Goal: Information Seeking & Learning: Learn about a topic

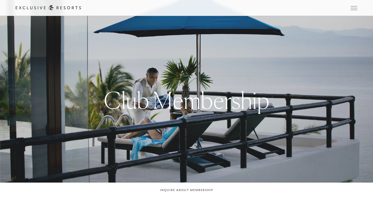
click at [0, 0] on link "Residence Collection" at bounding box center [0, 0] width 0 height 0
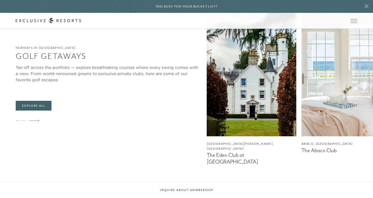
scroll to position [1644, 0]
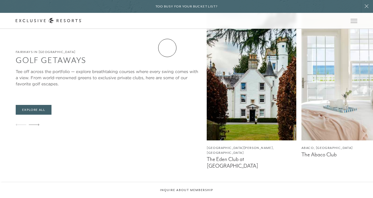
click at [0, 0] on link "Residence Collection" at bounding box center [0, 0] width 0 height 0
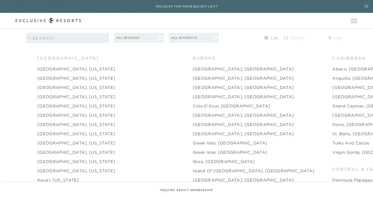
scroll to position [518, 0]
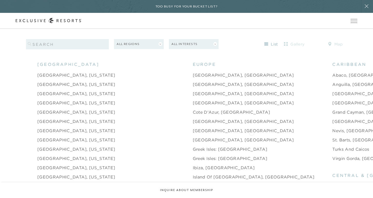
click at [332, 146] on link "Turks and Caicos" at bounding box center [350, 149] width 37 height 6
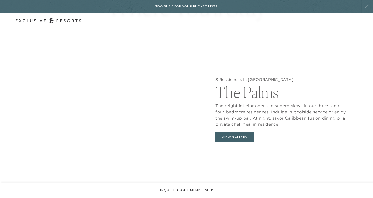
scroll to position [484, 0]
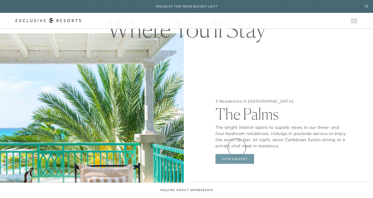
click at [236, 154] on button "View Gallery" at bounding box center [234, 159] width 39 height 10
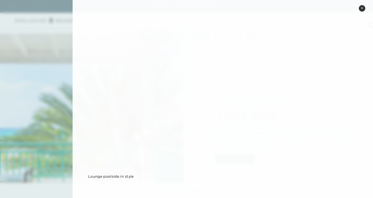
scroll to position [0, 0]
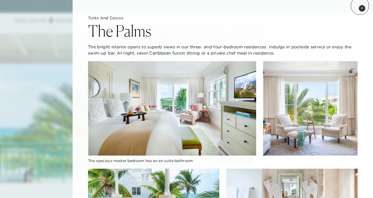
click at [360, 6] on button "Close quickview" at bounding box center [362, 8] width 6 height 6
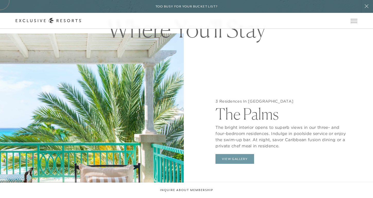
scroll to position [518, 0]
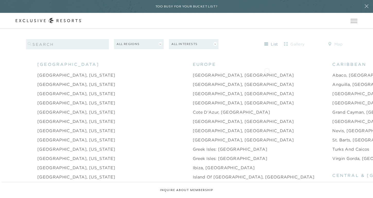
click at [332, 81] on link "Anguilla, [GEOGRAPHIC_DATA]" at bounding box center [366, 84] width 69 height 6
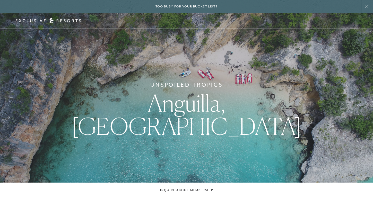
drag, startPoint x: 372, startPoint y: 9, endPoint x: 375, endPoint y: 13, distance: 5.5
click at [372, 13] on html "Skip to main content Too busy for your bucket list? Not a bucket list. A bluepr…" at bounding box center [186, 99] width 373 height 198
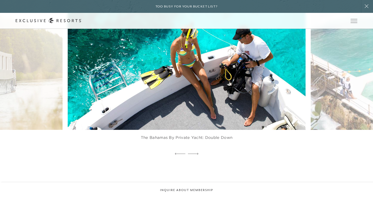
scroll to position [1056, 0]
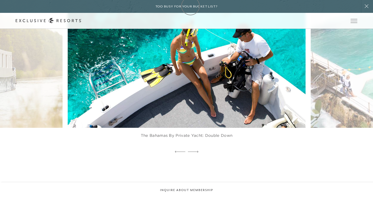
click at [190, 6] on h6 "Too busy for your bucket list?" at bounding box center [186, 6] width 62 height 5
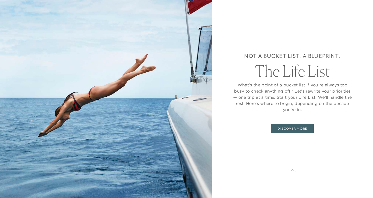
click at [274, 130] on div "Not a bucket list. A blueprint. The Life List What’s the point of a bucket list…" at bounding box center [292, 93] width 120 height 144
click at [293, 130] on link "DISCOVER MORE" at bounding box center [292, 129] width 42 height 10
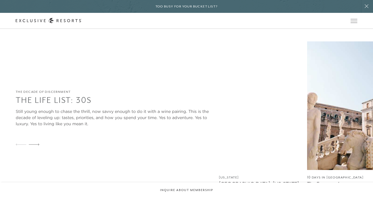
scroll to position [592, 0]
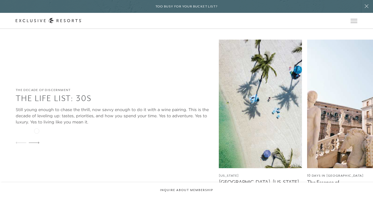
click at [36, 142] on icon at bounding box center [34, 143] width 11 height 2
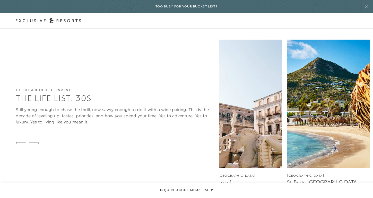
click at [36, 142] on icon at bounding box center [34, 143] width 11 height 2
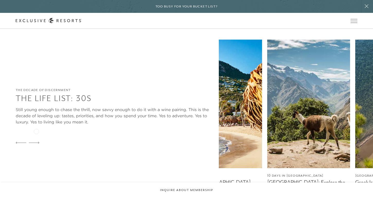
click at [36, 142] on icon at bounding box center [34, 143] width 11 height 2
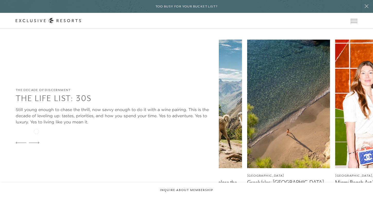
click at [36, 142] on icon at bounding box center [34, 143] width 11 height 2
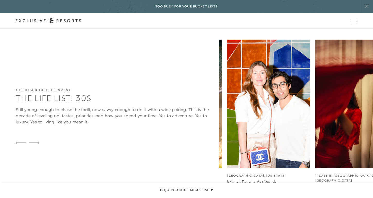
click at [36, 142] on icon at bounding box center [34, 143] width 11 height 2
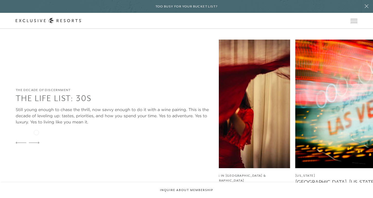
click at [37, 137] on div at bounding box center [34, 143] width 11 height 12
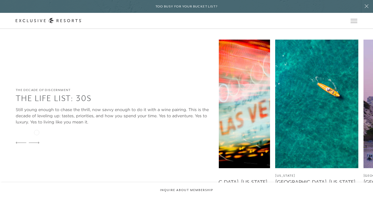
click at [37, 137] on div at bounding box center [34, 143] width 11 height 12
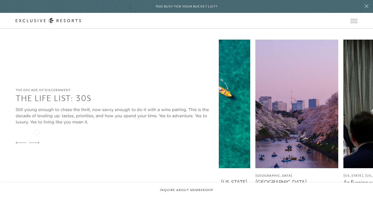
click at [37, 137] on div at bounding box center [34, 143] width 11 height 12
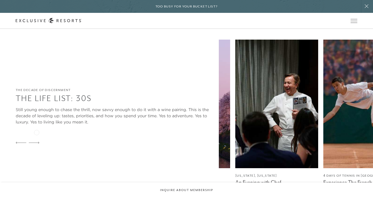
click at [37, 137] on div at bounding box center [34, 143] width 11 height 12
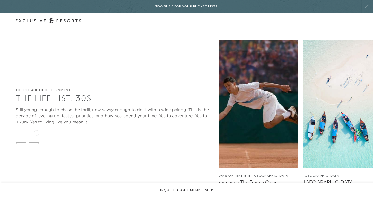
click at [37, 137] on div at bounding box center [34, 143] width 11 height 12
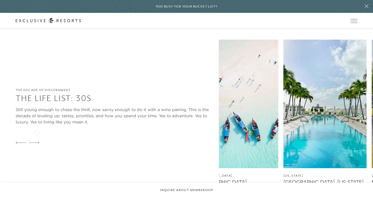
click at [37, 137] on div at bounding box center [34, 143] width 11 height 12
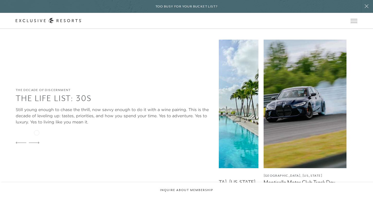
click at [37, 137] on div at bounding box center [34, 143] width 11 height 12
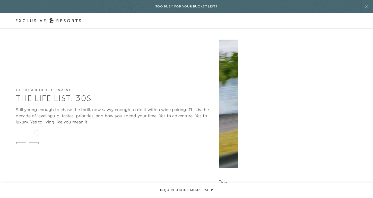
click at [37, 137] on div at bounding box center [34, 143] width 11 height 12
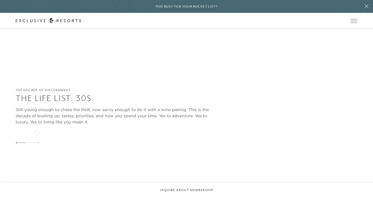
click at [37, 137] on div at bounding box center [34, 143] width 11 height 12
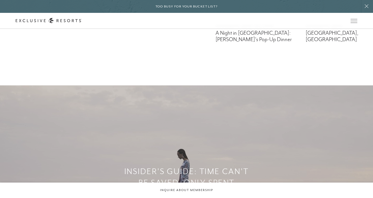
scroll to position [769, 0]
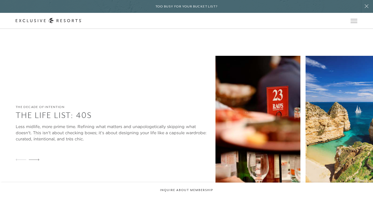
click at [37, 159] on icon at bounding box center [34, 160] width 11 height 2
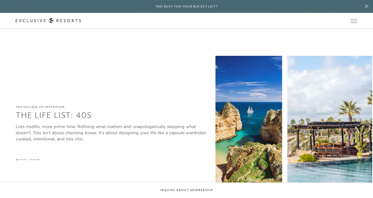
click at [37, 159] on icon at bounding box center [34, 160] width 11 height 2
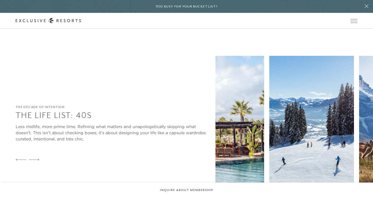
click at [37, 159] on icon at bounding box center [34, 160] width 11 height 2
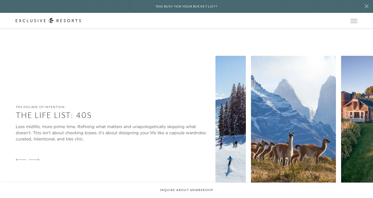
click at [37, 159] on icon at bounding box center [34, 160] width 11 height 2
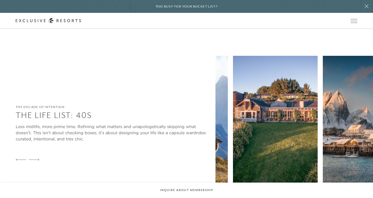
click at [37, 159] on icon at bounding box center [34, 160] width 11 height 2
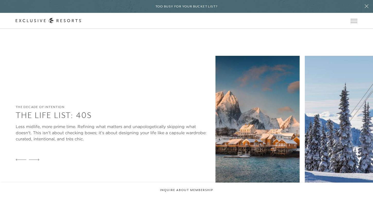
click at [37, 159] on icon at bounding box center [34, 160] width 11 height 2
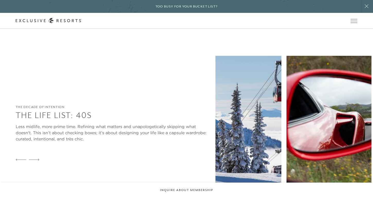
click at [19, 154] on div at bounding box center [21, 160] width 11 height 12
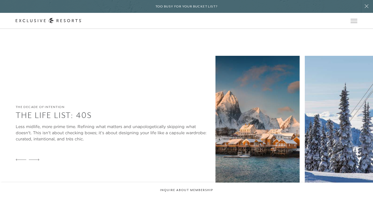
click at [37, 159] on icon at bounding box center [34, 160] width 11 height 2
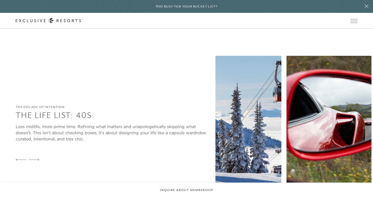
click at [37, 159] on icon at bounding box center [34, 160] width 11 height 2
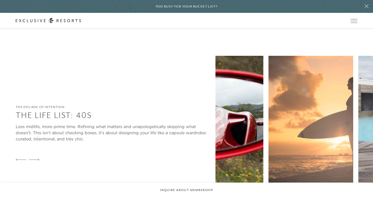
click at [38, 154] on div at bounding box center [34, 160] width 11 height 12
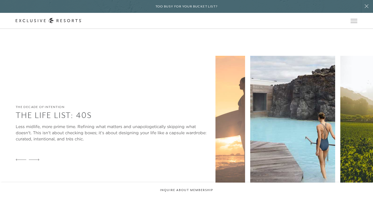
click at [19, 159] on icon at bounding box center [21, 160] width 11 height 2
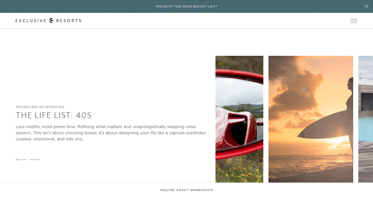
click at [19, 159] on icon at bounding box center [21, 160] width 11 height 2
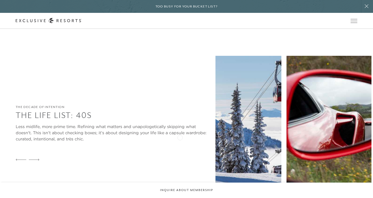
click at [180, 137] on img at bounding box center [148, 120] width 85 height 129
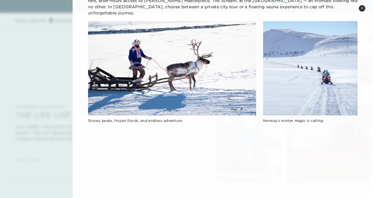
scroll to position [0, 0]
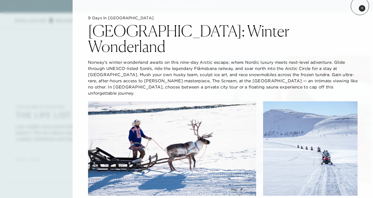
click at [360, 6] on button "Close quickview" at bounding box center [362, 8] width 6 height 6
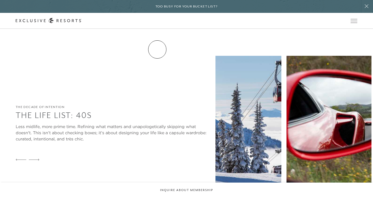
click at [0, 0] on link "Residence Collection" at bounding box center [0, 0] width 0 height 0
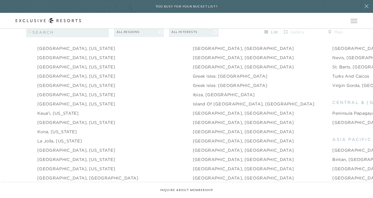
scroll to position [592, 0]
click at [66, 146] on link "[GEOGRAPHIC_DATA], [US_STATE]" at bounding box center [76, 149] width 78 height 6
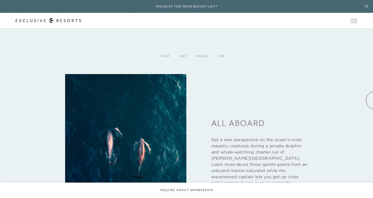
scroll to position [654, 0]
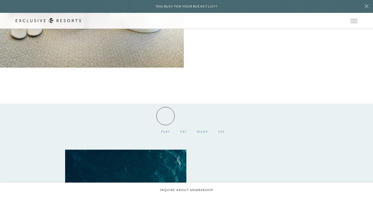
click at [165, 124] on div "Play" at bounding box center [165, 131] width 19 height 15
click at [186, 124] on div "Eat" at bounding box center [183, 131] width 17 height 15
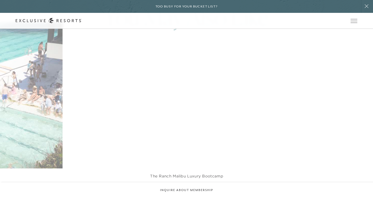
scroll to position [1011, 0]
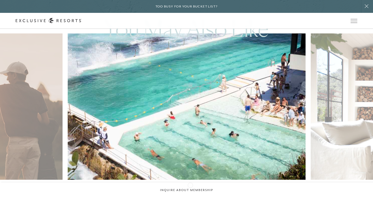
drag, startPoint x: 189, startPoint y: 188, endPoint x: 190, endPoint y: 185, distance: 3.3
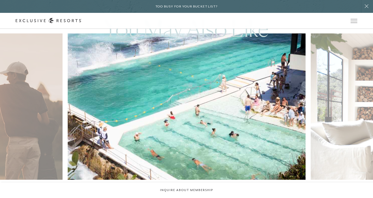
click at [159, 98] on img at bounding box center [194, 106] width 261 height 161
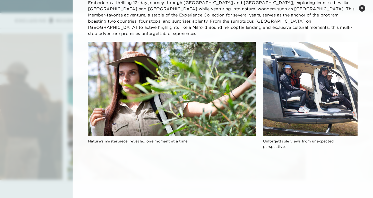
scroll to position [0, 0]
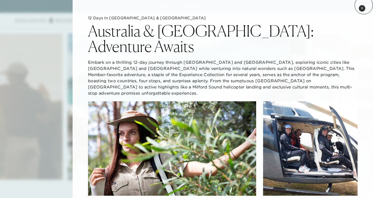
click at [363, 5] on button "Close quickview" at bounding box center [362, 8] width 6 height 6
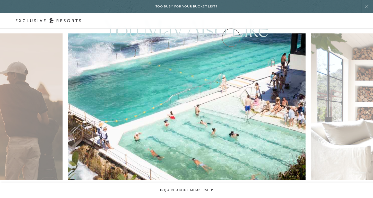
click at [0, 0] on link "Community" at bounding box center [0, 0] width 0 height 0
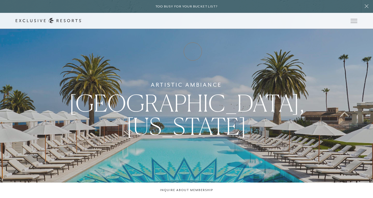
click at [0, 0] on link "Club Journal" at bounding box center [0, 0] width 0 height 0
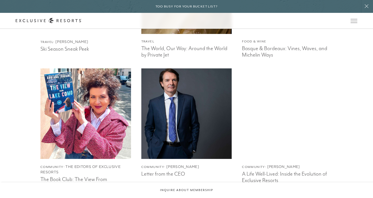
scroll to position [1046, 0]
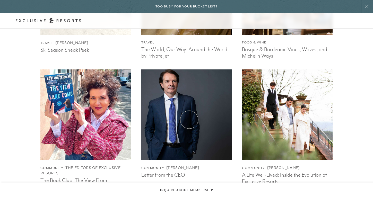
click at [189, 120] on img at bounding box center [187, 115] width 100 height 100
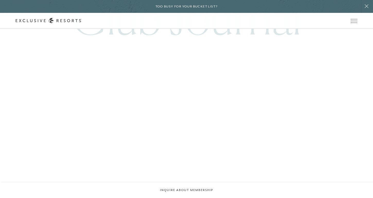
scroll to position [698, 0]
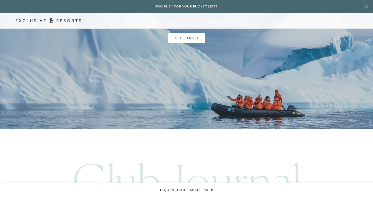
scroll to position [1507, 0]
